Goal: Task Accomplishment & Management: Use online tool/utility

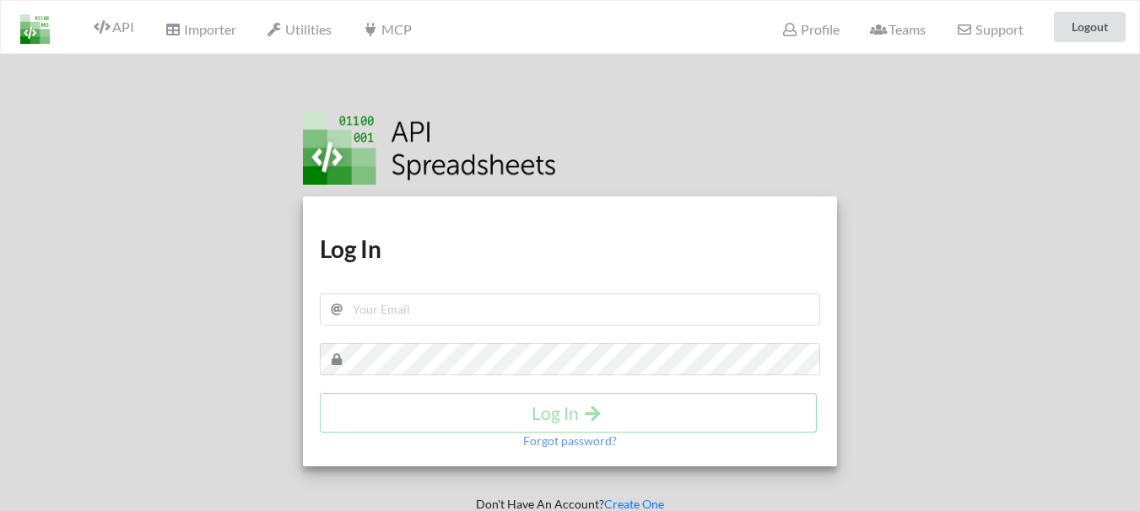
click at [437, 261] on div "Download hidden Download hidden Log In Log In Forgot password?" at bounding box center [570, 332] width 534 height 270
click at [437, 304] on input "text" at bounding box center [570, 310] width 500 height 32
type input "parts.gws@modihyundai.co.in"
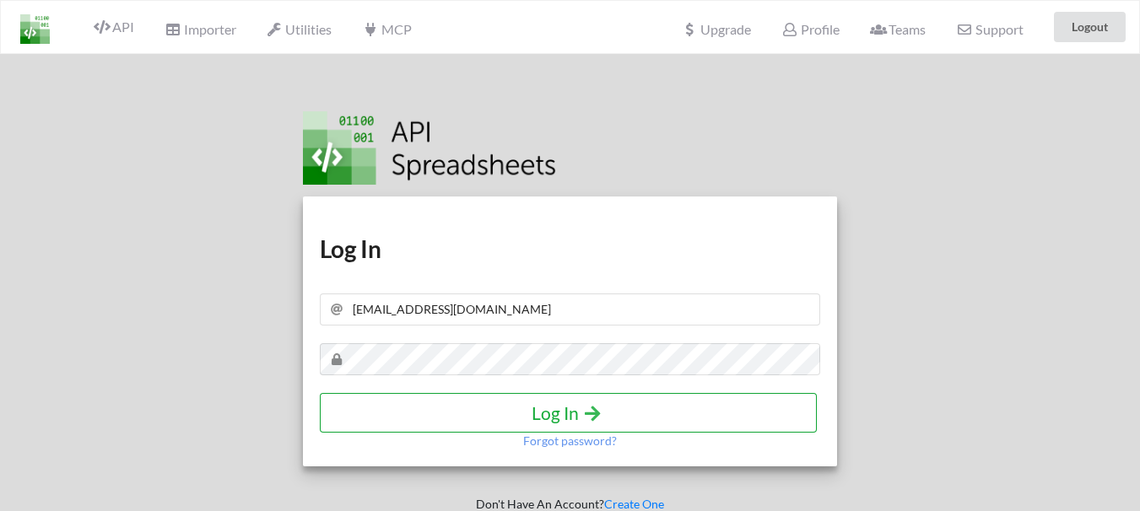
click at [568, 416] on h4 "Log In" at bounding box center [567, 412] width 461 height 21
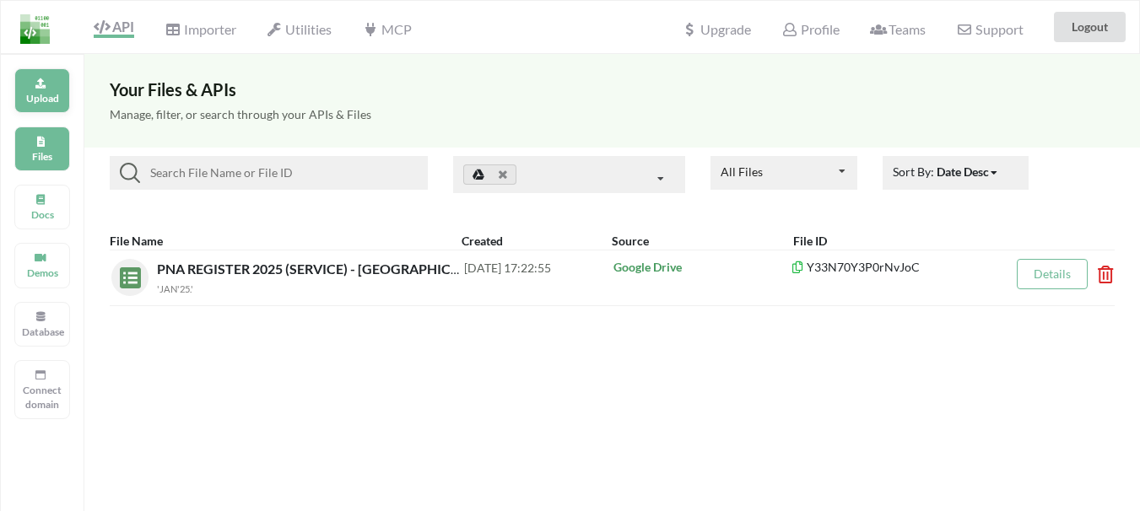
click at [40, 85] on icon at bounding box center [41, 81] width 12 height 10
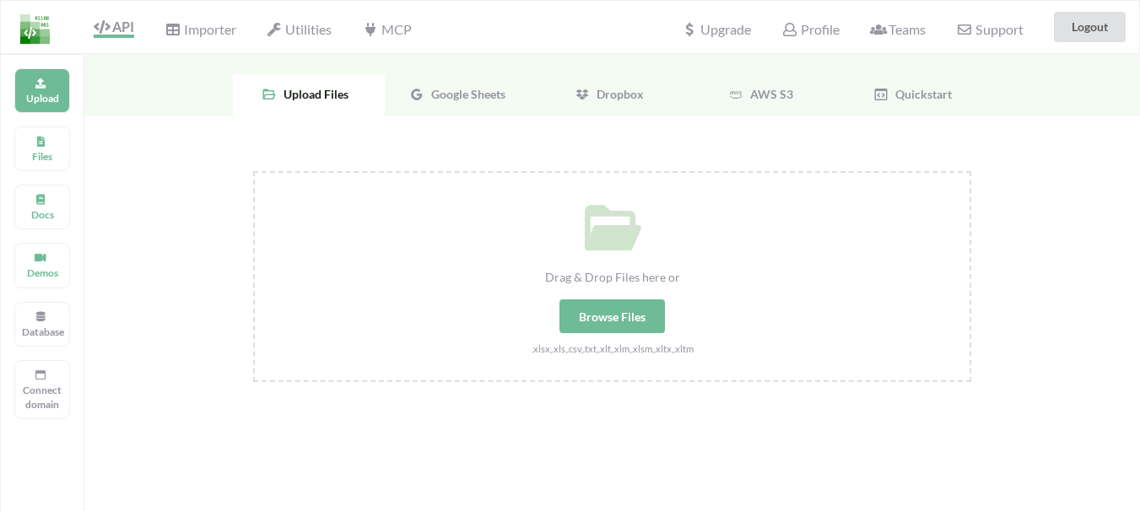
click at [464, 98] on span "Google Sheets" at bounding box center [464, 94] width 81 height 14
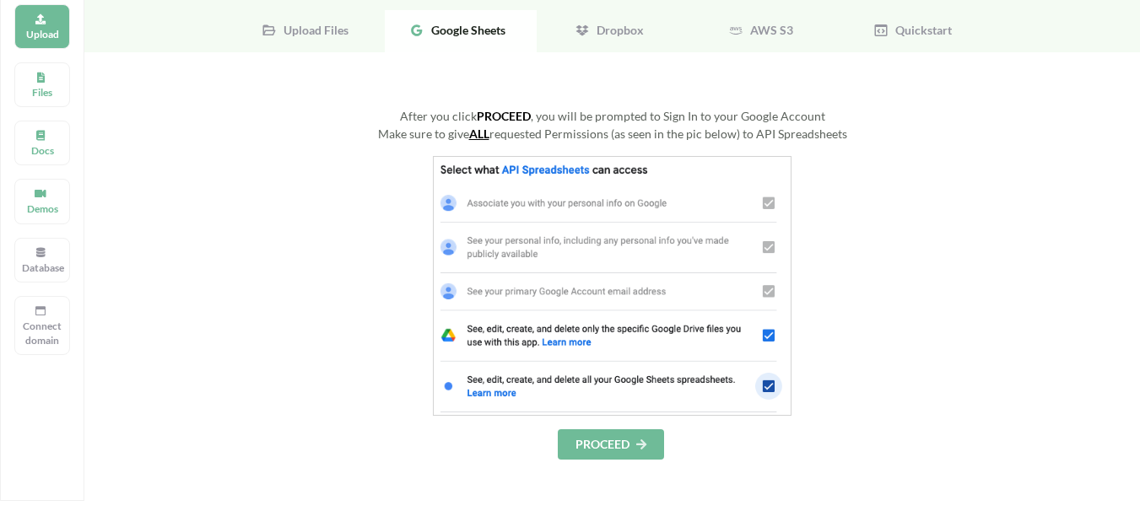
scroll to position [169, 0]
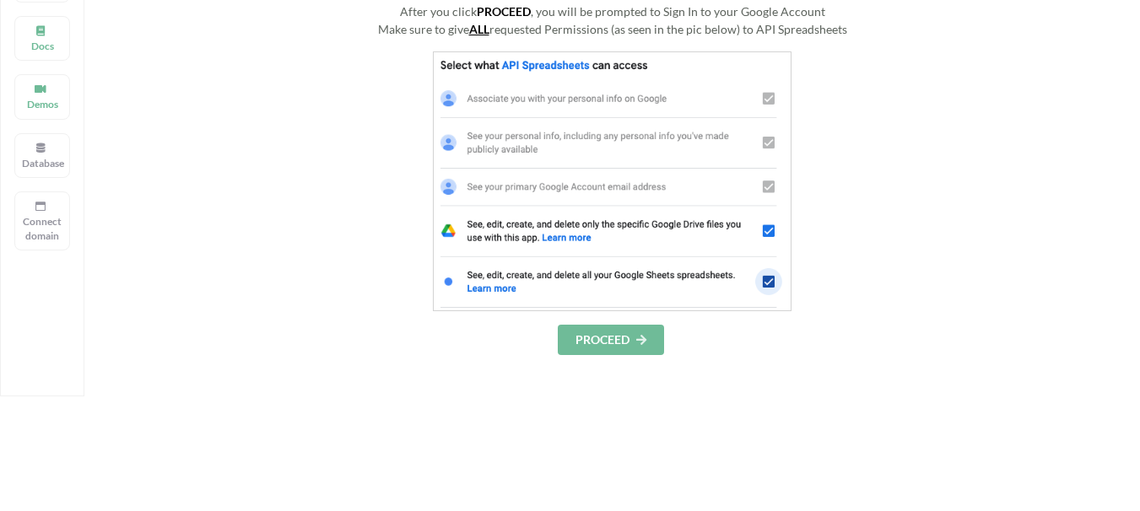
click at [614, 342] on button "PROCEED" at bounding box center [611, 340] width 106 height 30
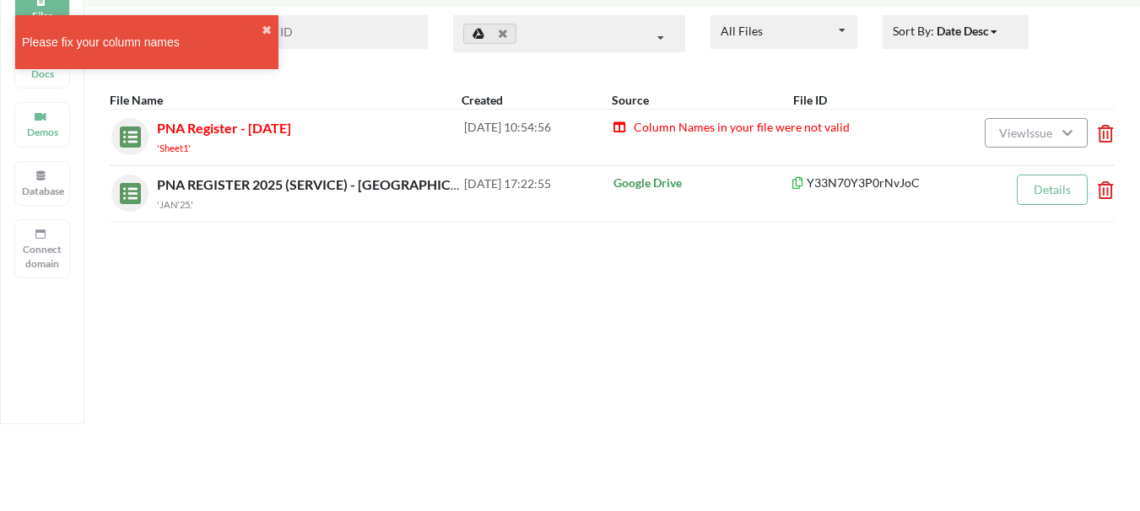
scroll to position [169, 0]
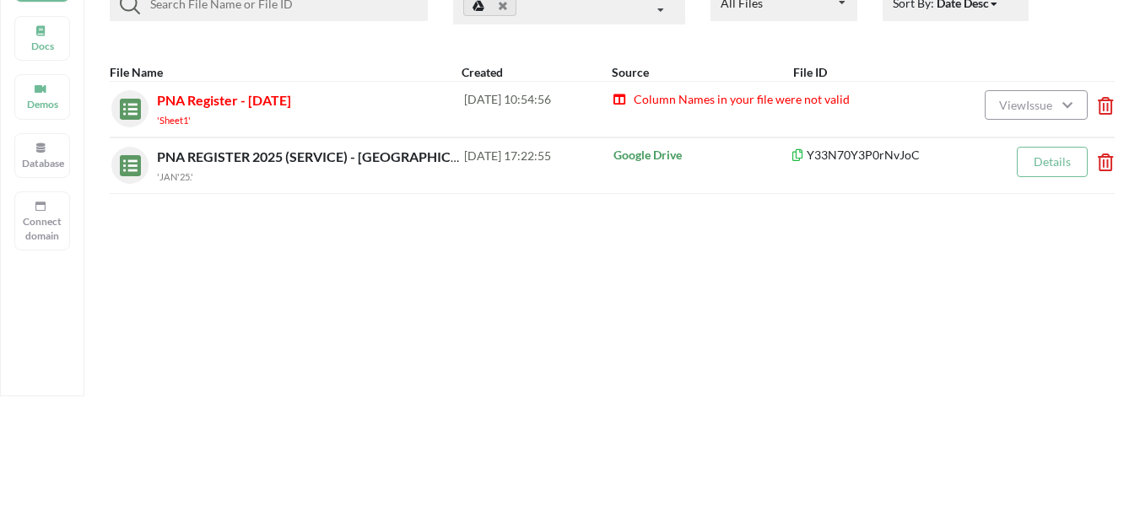
click at [1102, 104] on icon at bounding box center [1099, 100] width 5 height 7
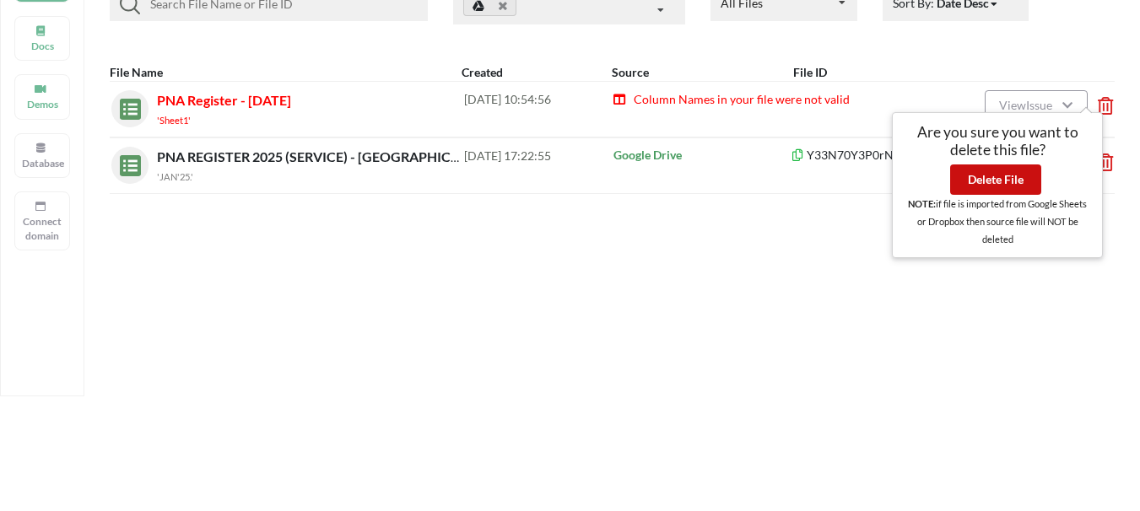
click at [993, 178] on button "Delete File" at bounding box center [995, 179] width 91 height 30
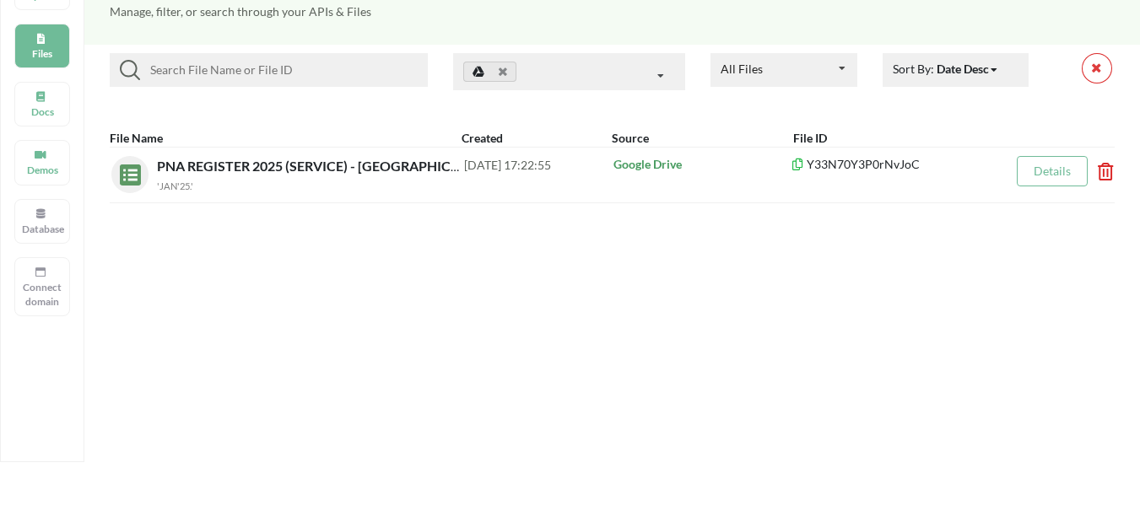
scroll to position [0, 0]
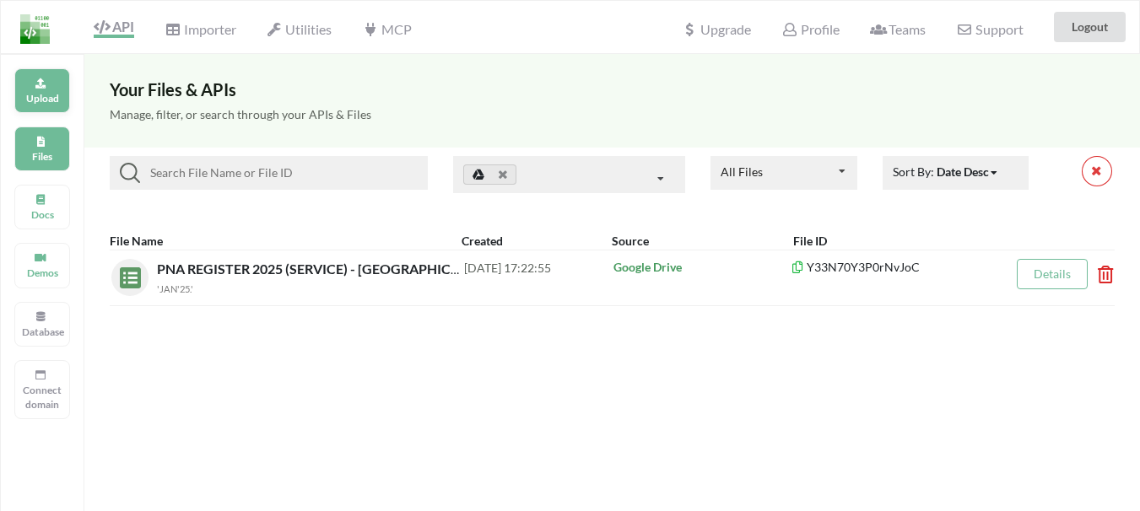
click at [46, 86] on div "Upload" at bounding box center [42, 90] width 56 height 45
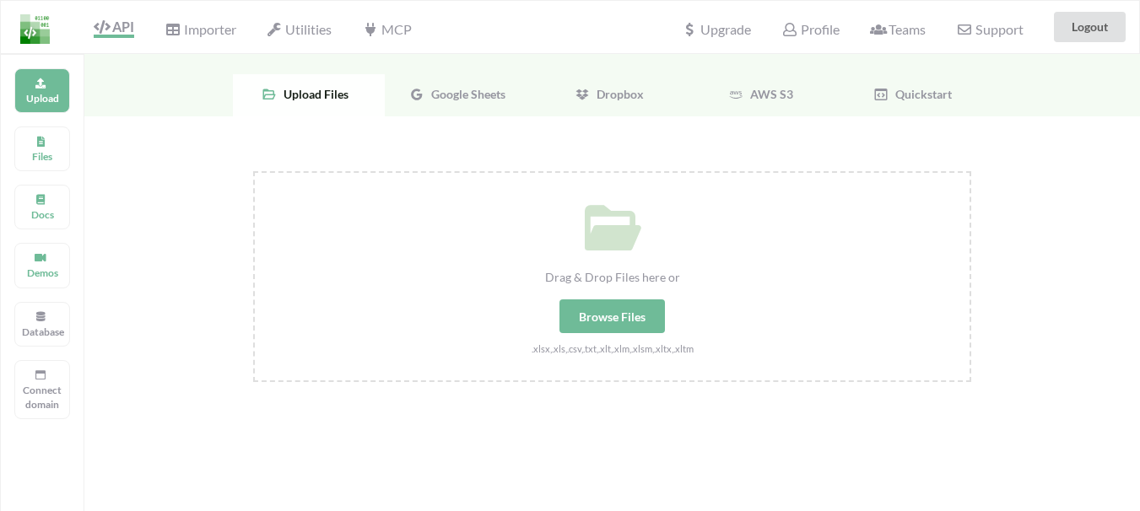
click at [428, 97] on span "Google Sheets" at bounding box center [464, 94] width 81 height 14
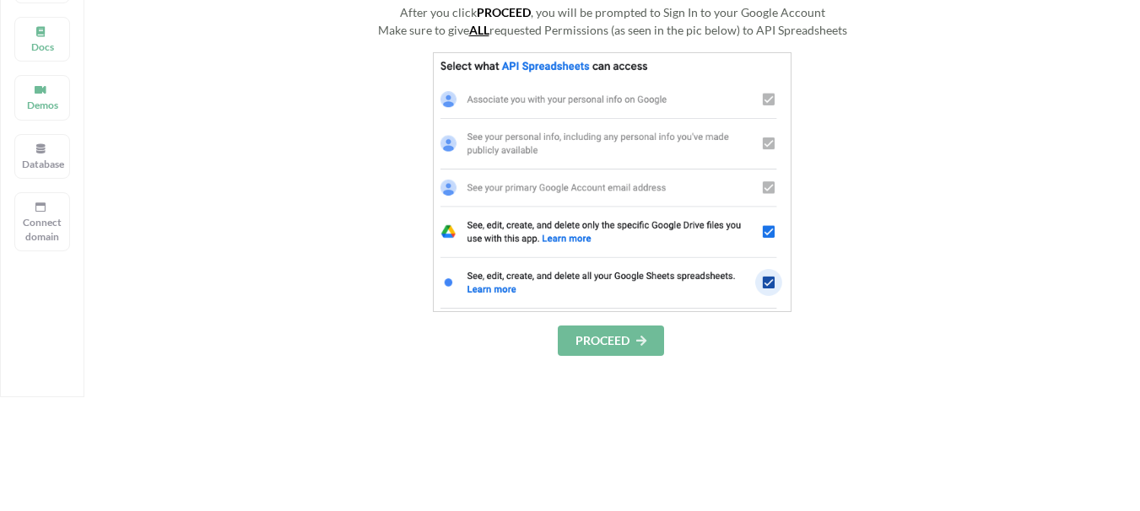
scroll to position [169, 0]
click at [601, 336] on button "PROCEED" at bounding box center [611, 340] width 106 height 30
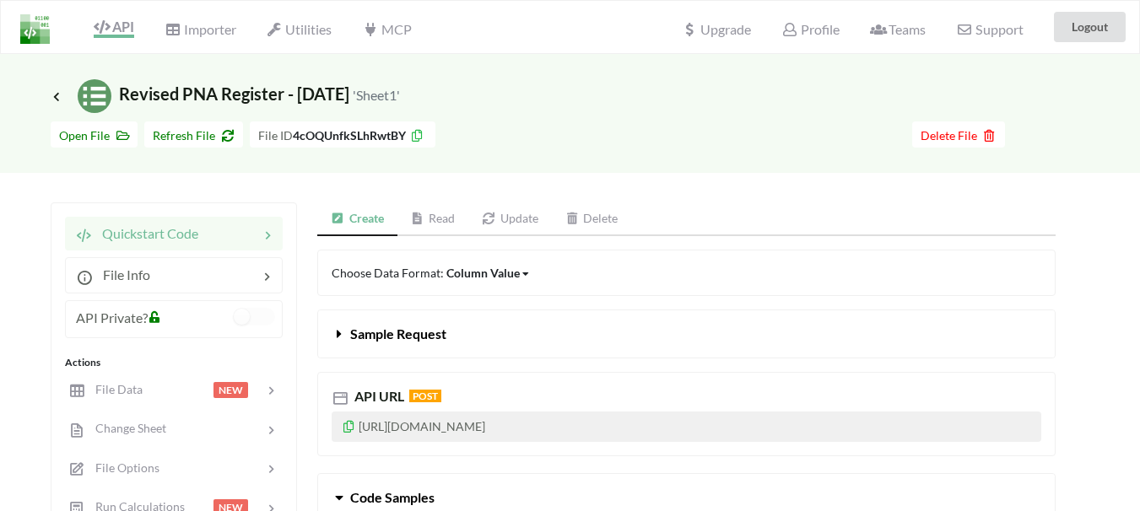
click at [441, 218] on link "Read" at bounding box center [433, 219] width 72 height 34
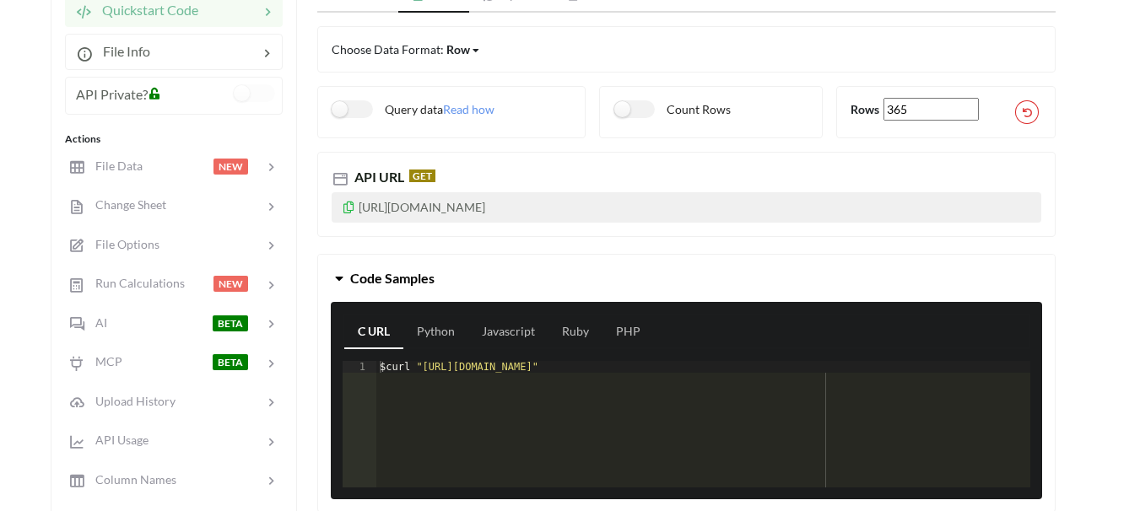
scroll to position [253, 0]
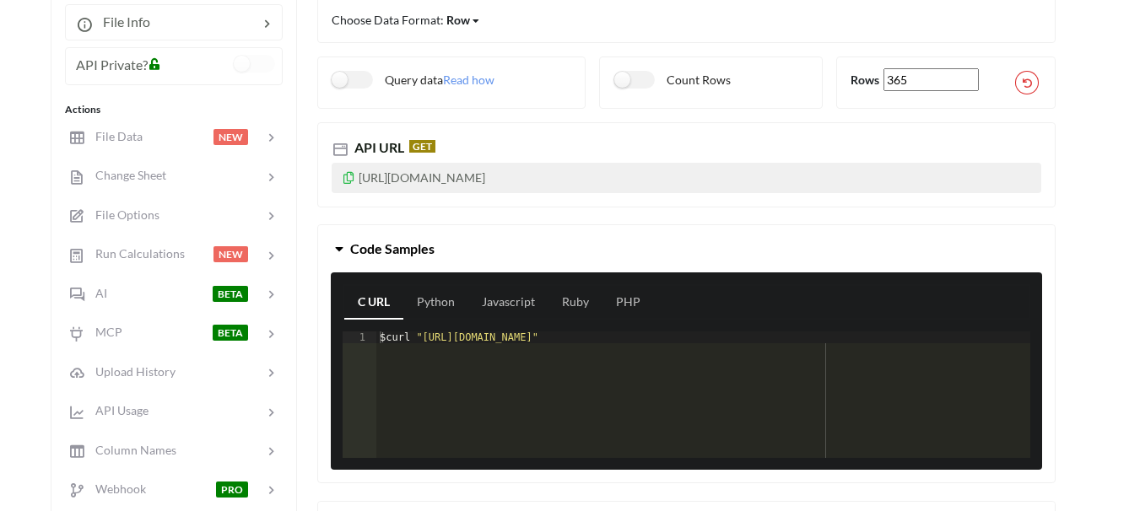
click at [574, 184] on p "[URL][DOMAIN_NAME]" at bounding box center [685, 178] width 709 height 30
click at [347, 179] on icon at bounding box center [349, 176] width 14 height 12
click at [260, 65] on label at bounding box center [254, 64] width 41 height 18
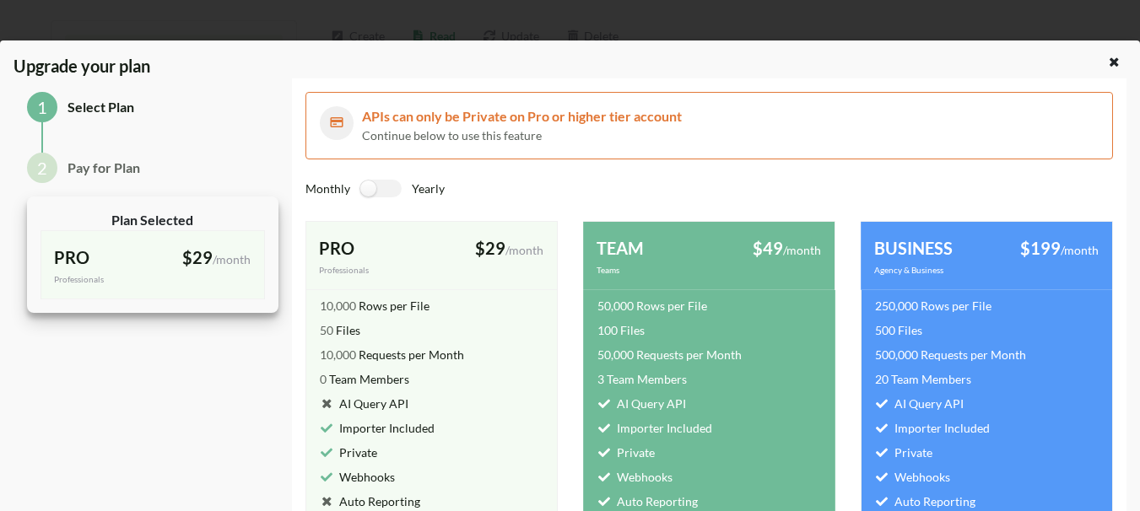
scroll to position [84, 0]
click at [1109, 62] on icon at bounding box center [1114, 60] width 14 height 12
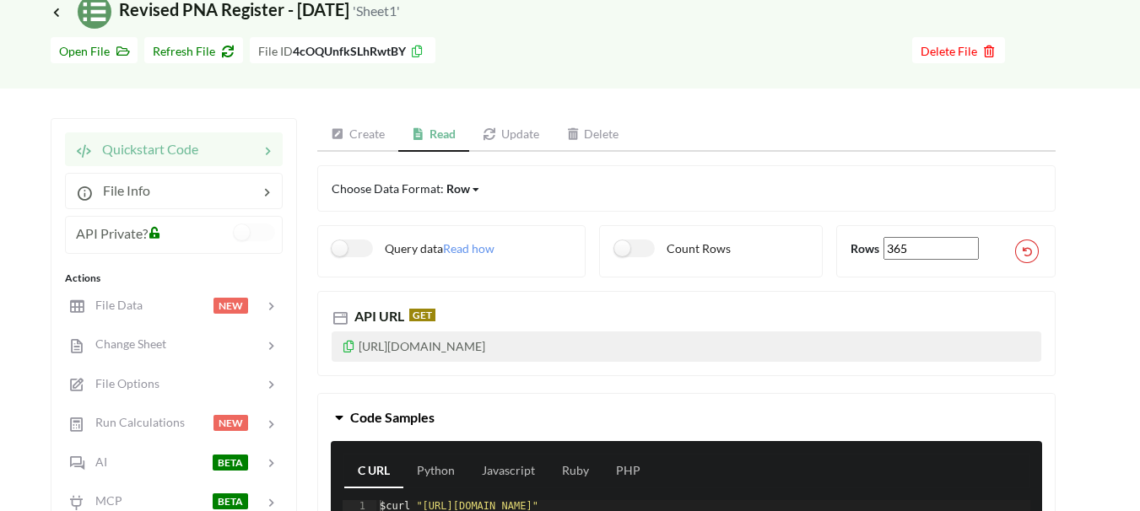
click at [345, 348] on icon at bounding box center [349, 344] width 14 height 12
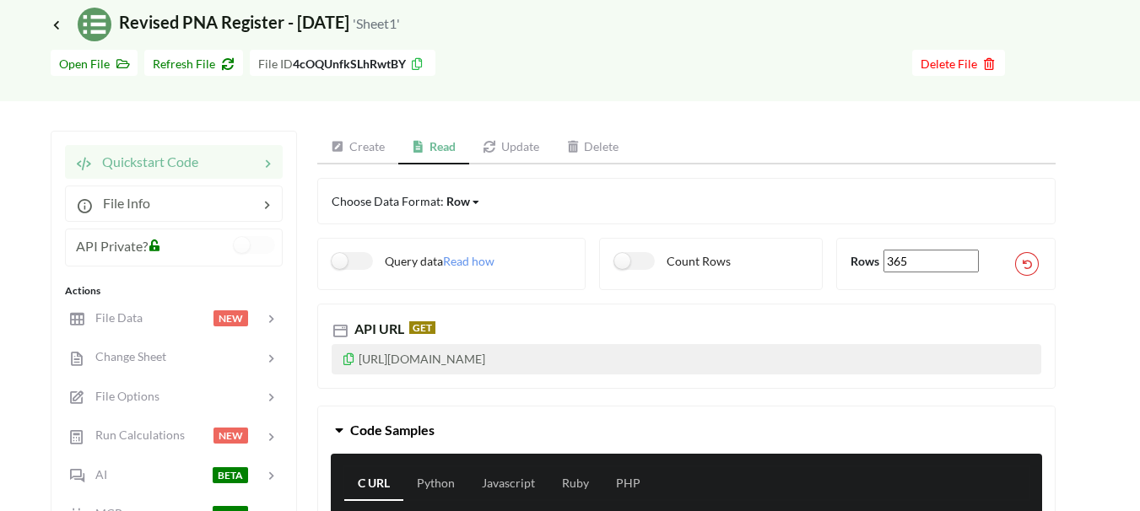
scroll to position [0, 0]
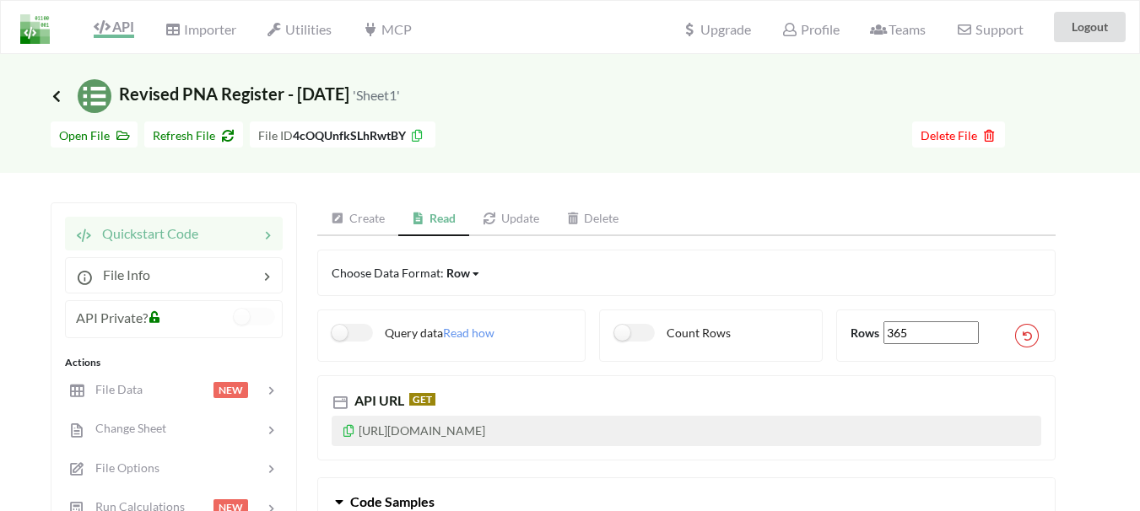
click at [58, 96] on icon at bounding box center [56, 95] width 15 height 13
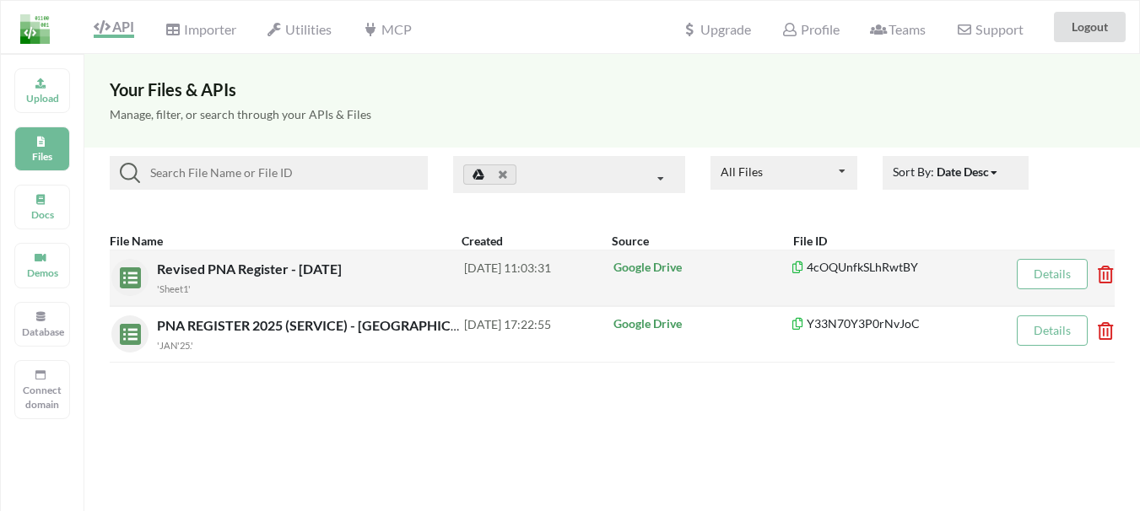
click at [1102, 272] on icon at bounding box center [1099, 269] width 5 height 7
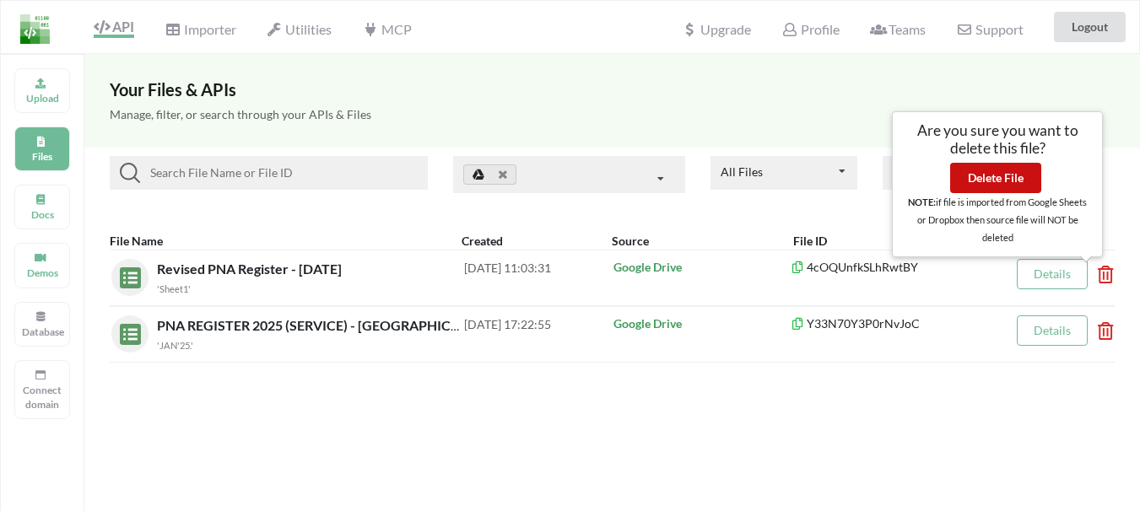
click at [1012, 175] on button "Delete File" at bounding box center [995, 178] width 91 height 30
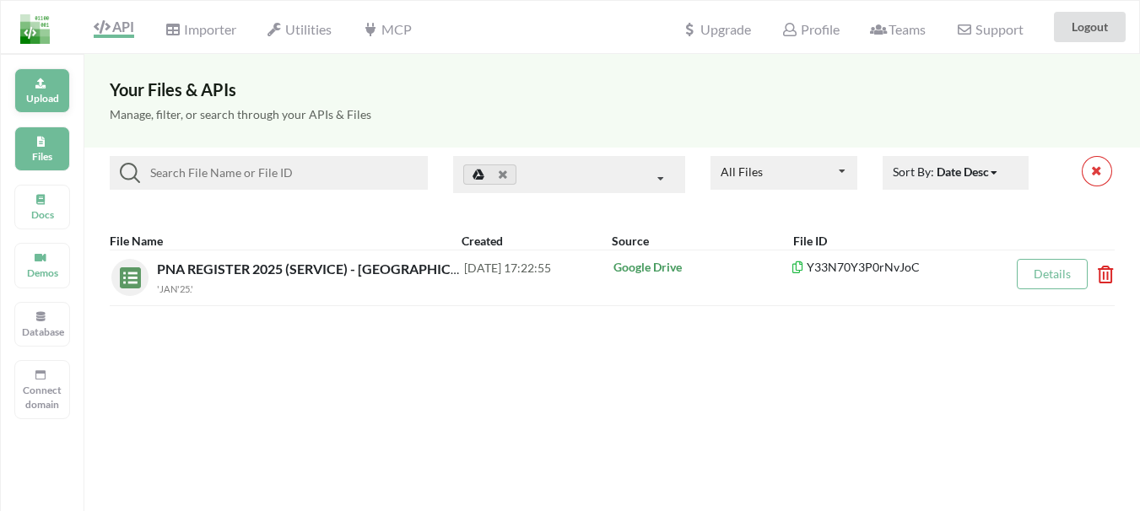
click at [39, 92] on p "Upload" at bounding box center [42, 98] width 40 height 14
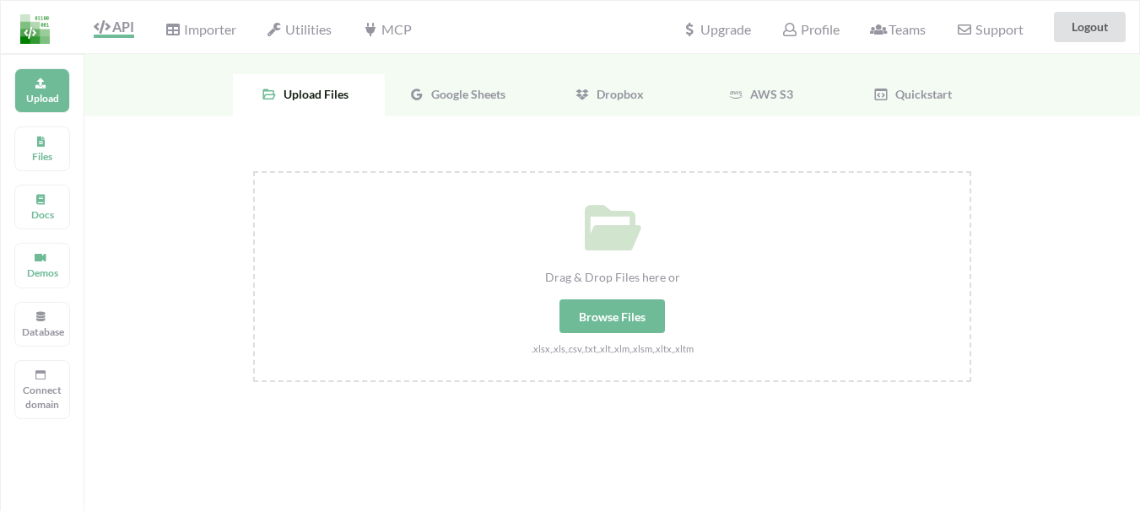
click at [466, 102] on div "Google Sheets" at bounding box center [461, 95] width 152 height 42
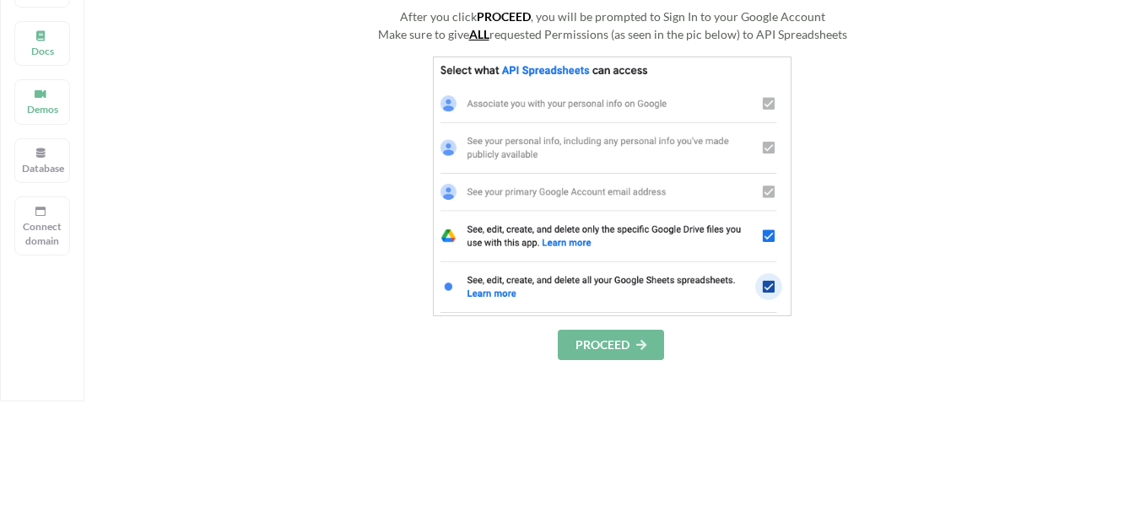
scroll to position [169, 0]
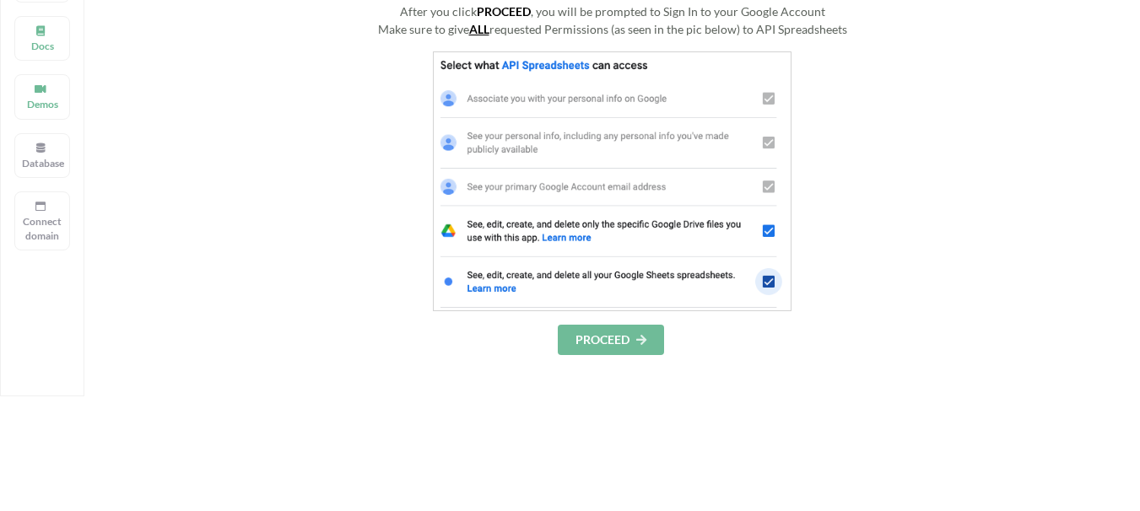
click at [599, 337] on button "PROCEED" at bounding box center [611, 340] width 106 height 30
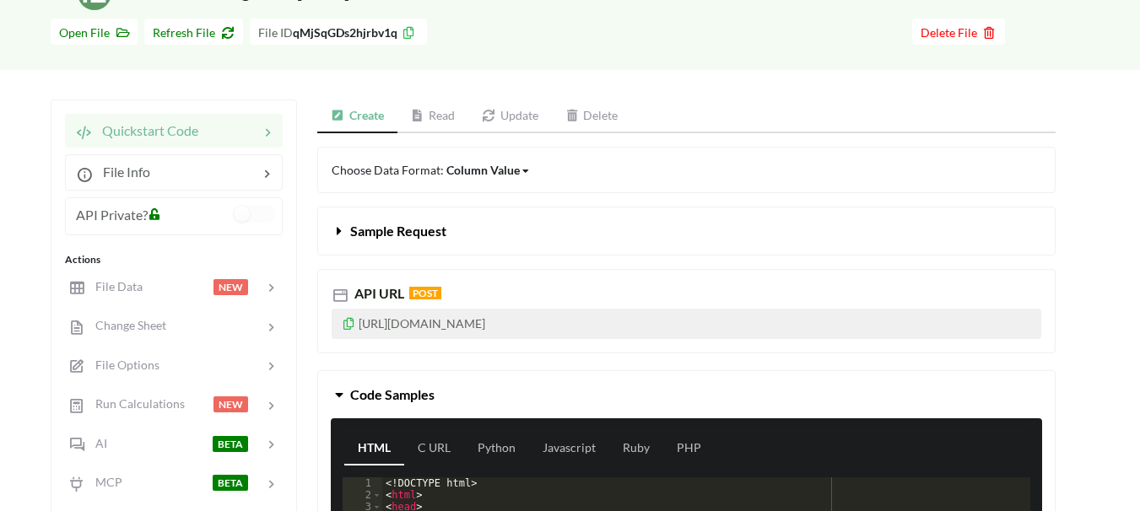
scroll to position [84, 0]
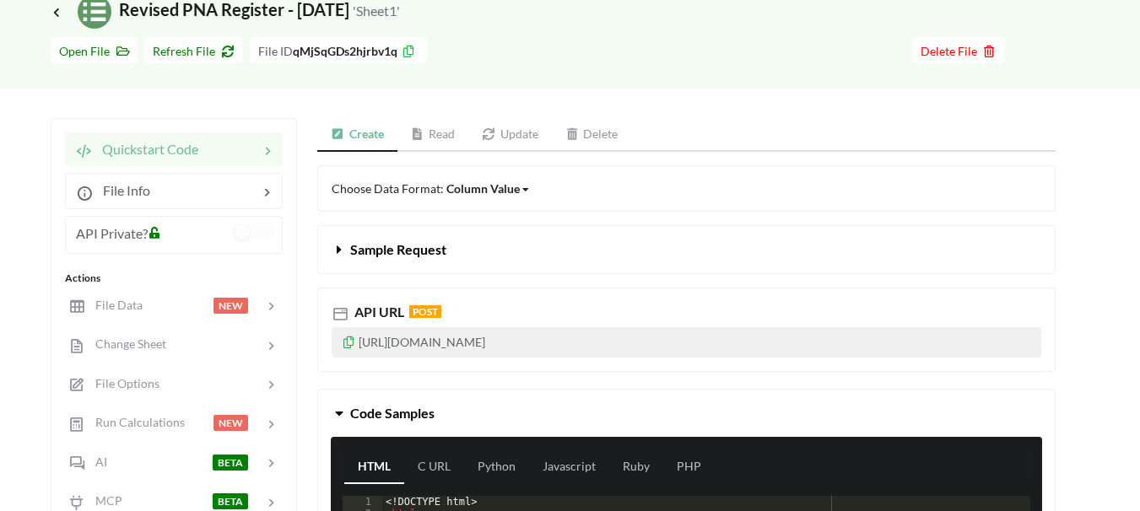
click at [438, 138] on link "Read" at bounding box center [433, 135] width 72 height 34
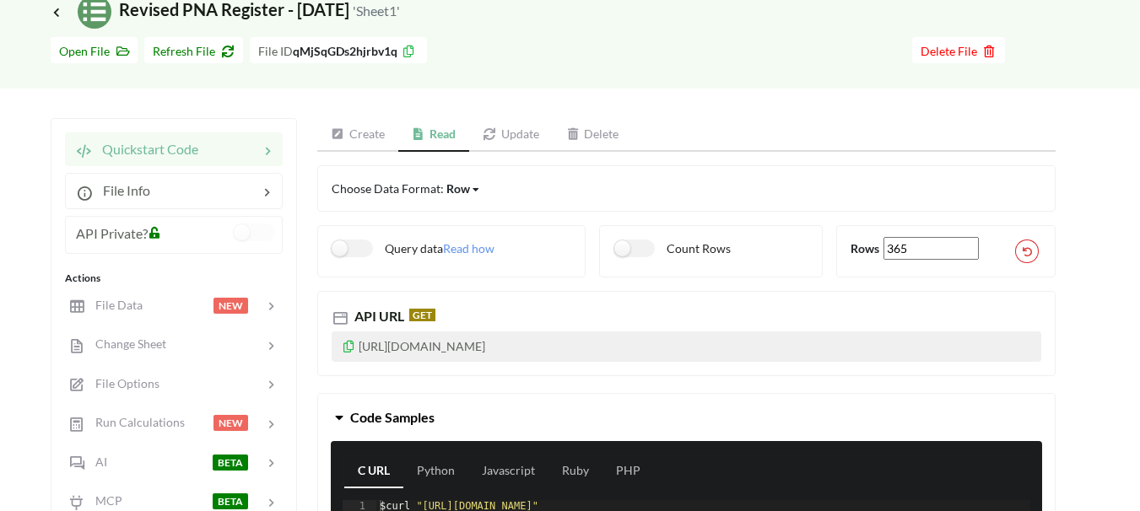
click at [350, 349] on icon at bounding box center [349, 344] width 14 height 12
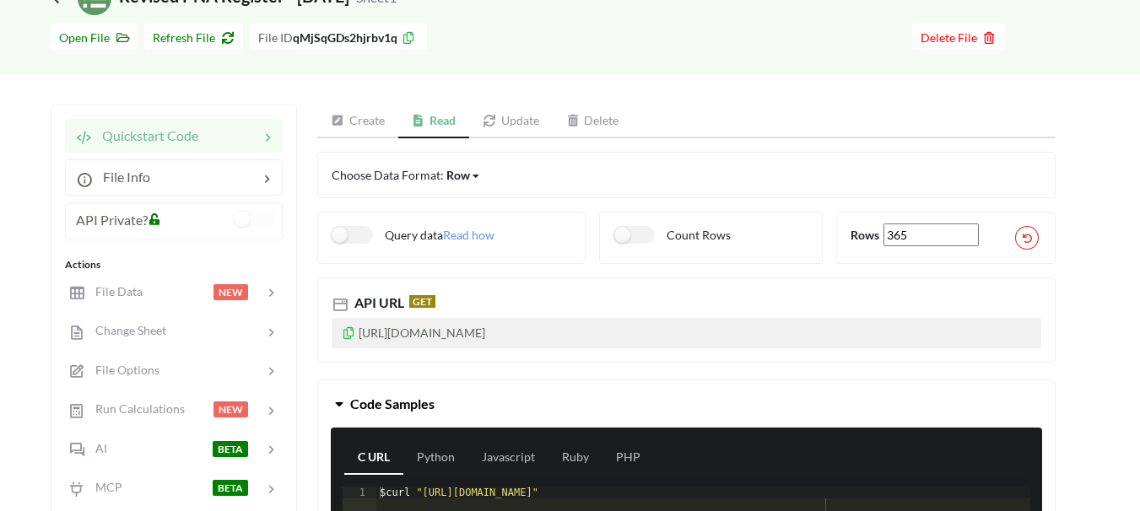
scroll to position [0, 0]
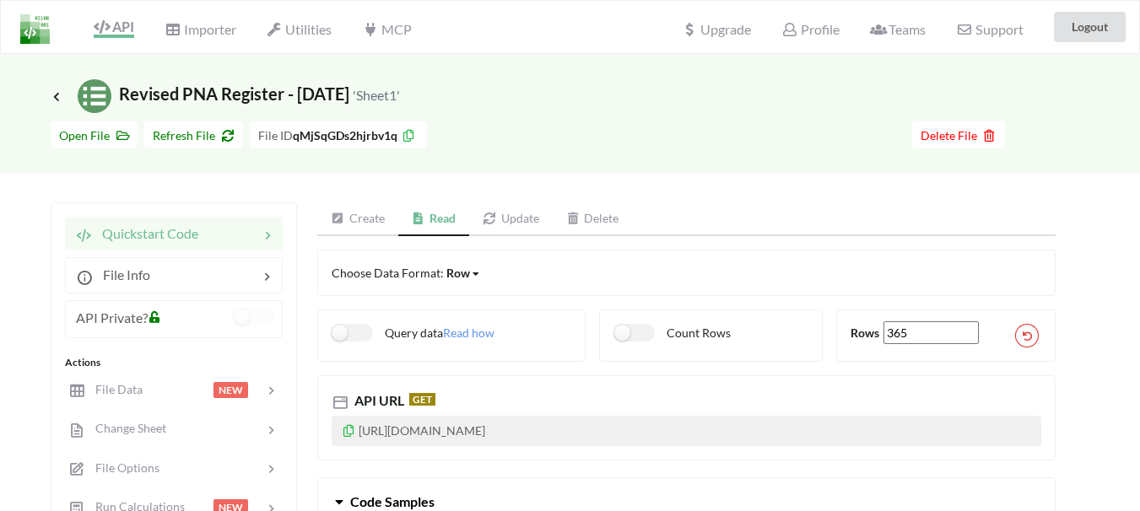
click at [355, 218] on link "Create" at bounding box center [357, 219] width 81 height 34
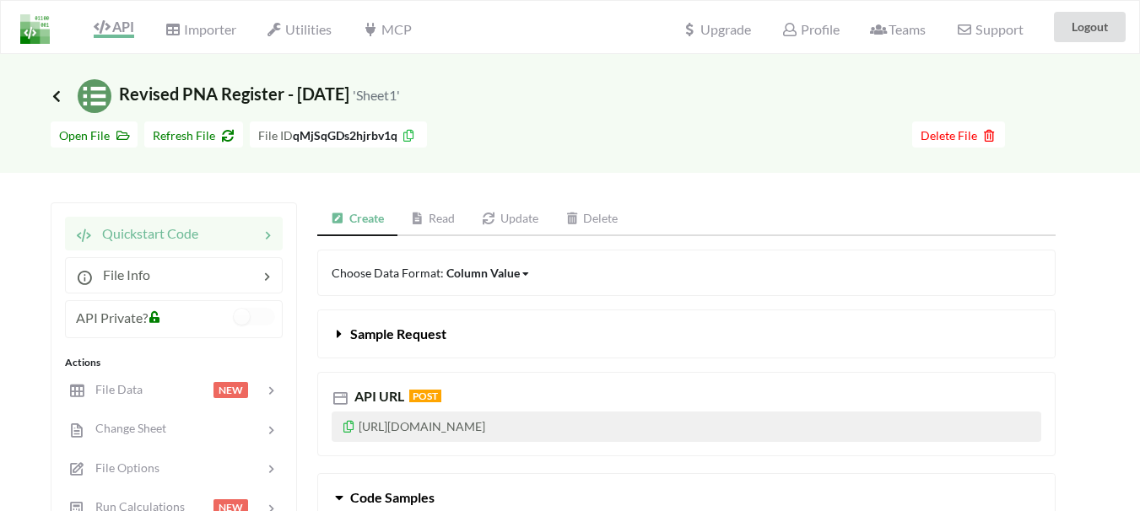
click at [58, 99] on icon at bounding box center [56, 95] width 15 height 13
